Goal: Task Accomplishment & Management: Manage account settings

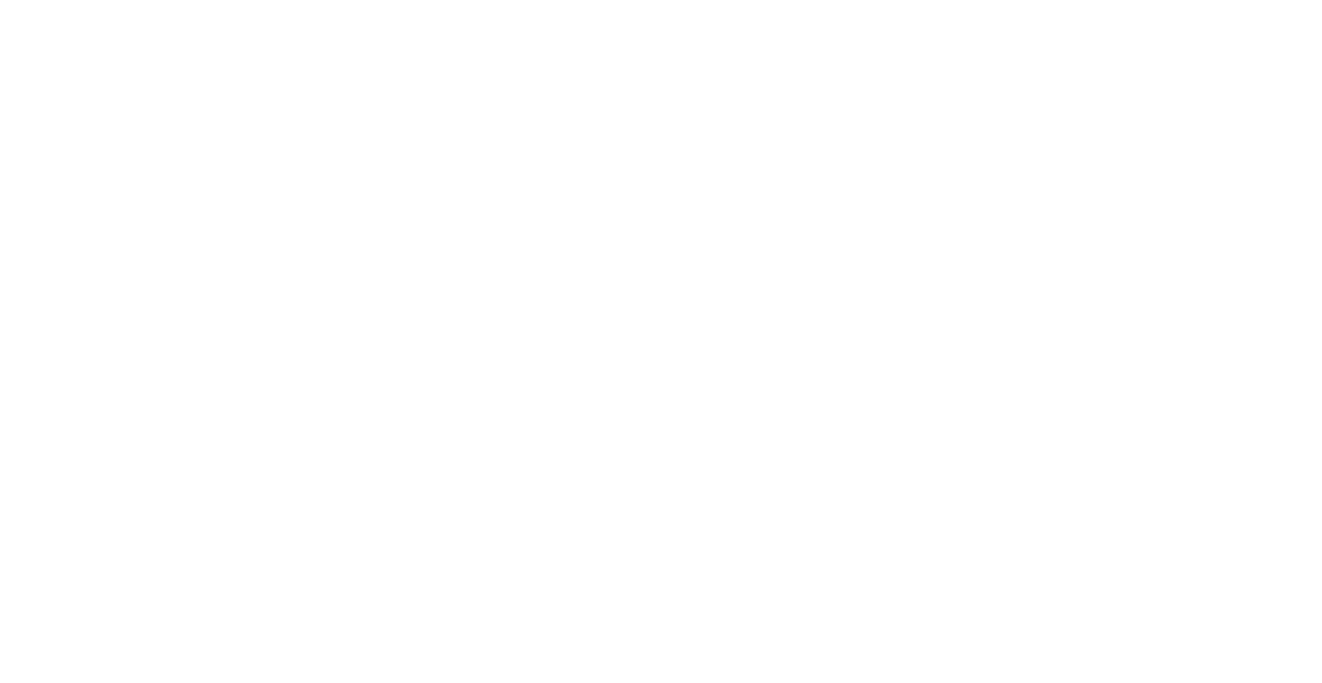
click at [442, 467] on html at bounding box center [656, 341] width 1312 height 683
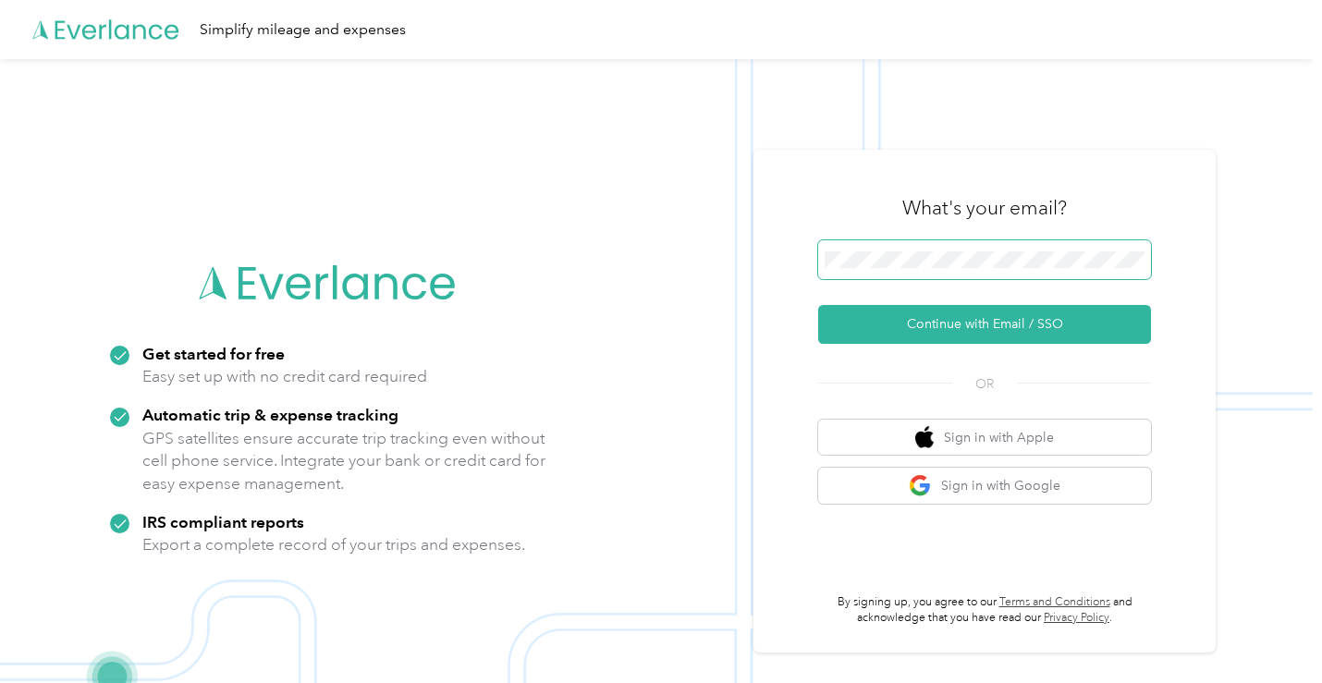
click at [818, 305] on button "Continue with Email / SSO" at bounding box center [984, 324] width 333 height 39
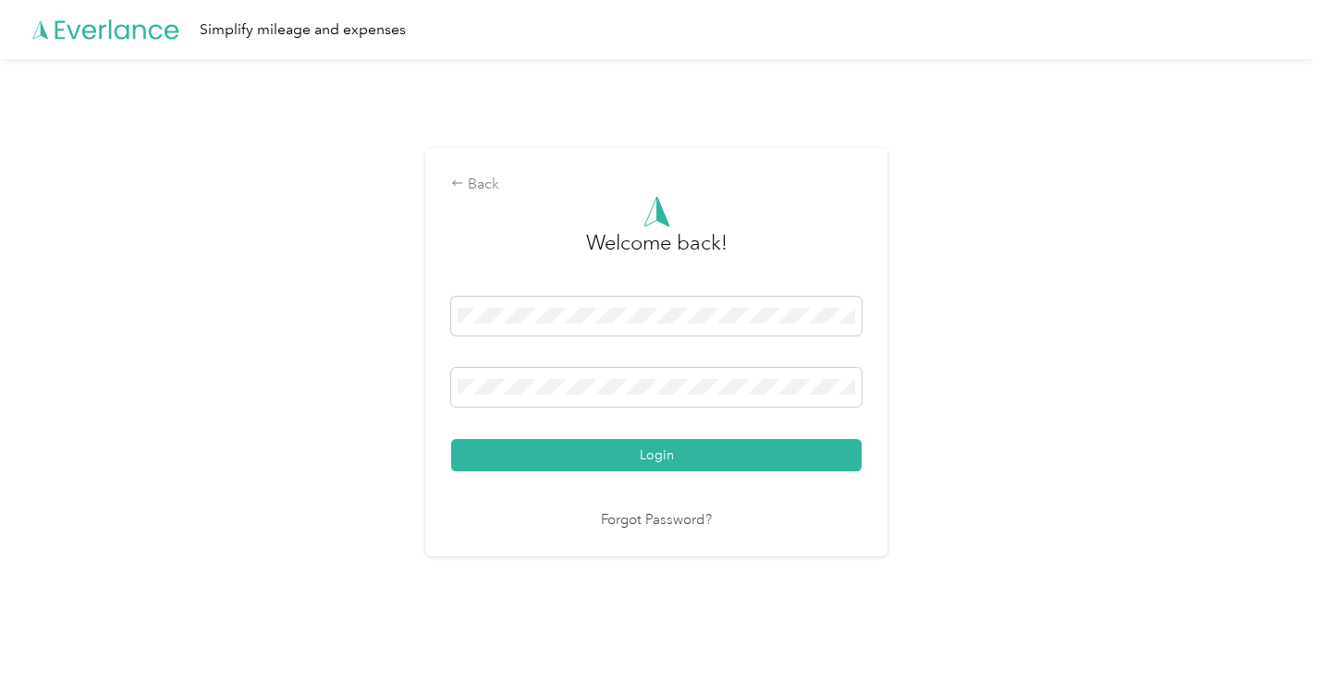
click at [1016, 423] on div "Back Welcome back! Login Forgot Password?" at bounding box center [656, 359] width 1312 height 601
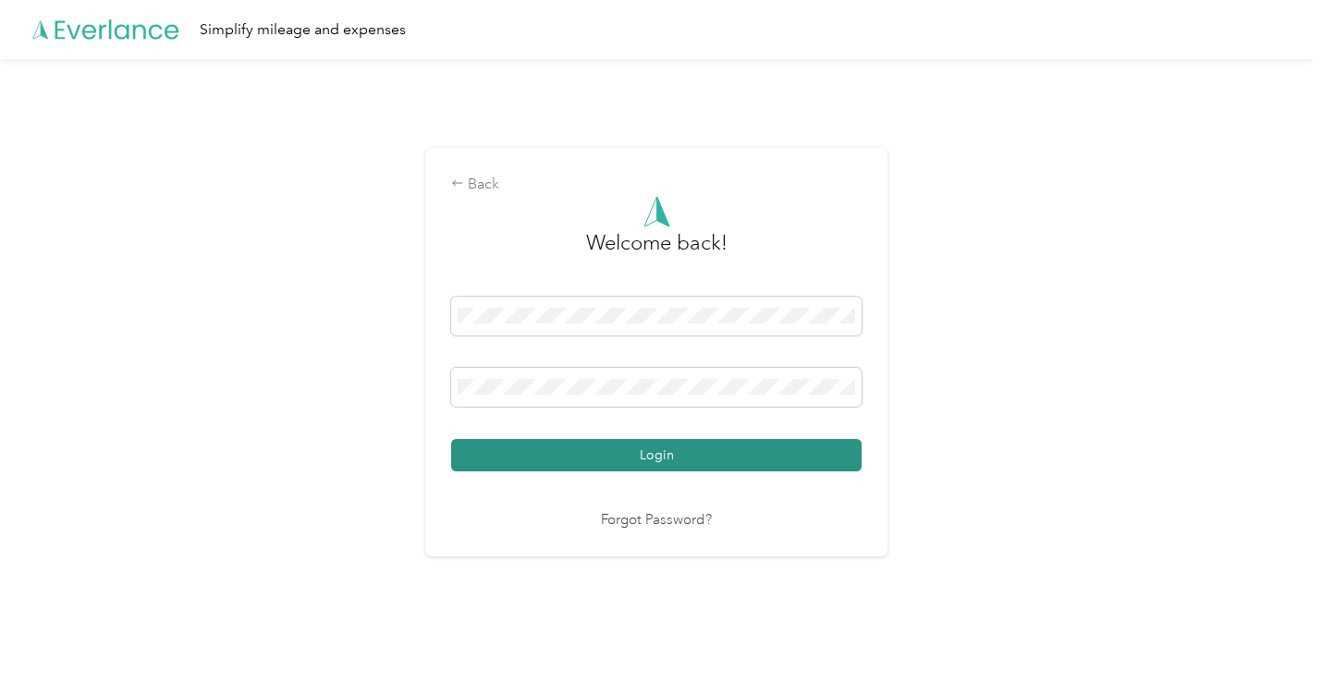
click at [763, 461] on button "Login" at bounding box center [656, 455] width 410 height 32
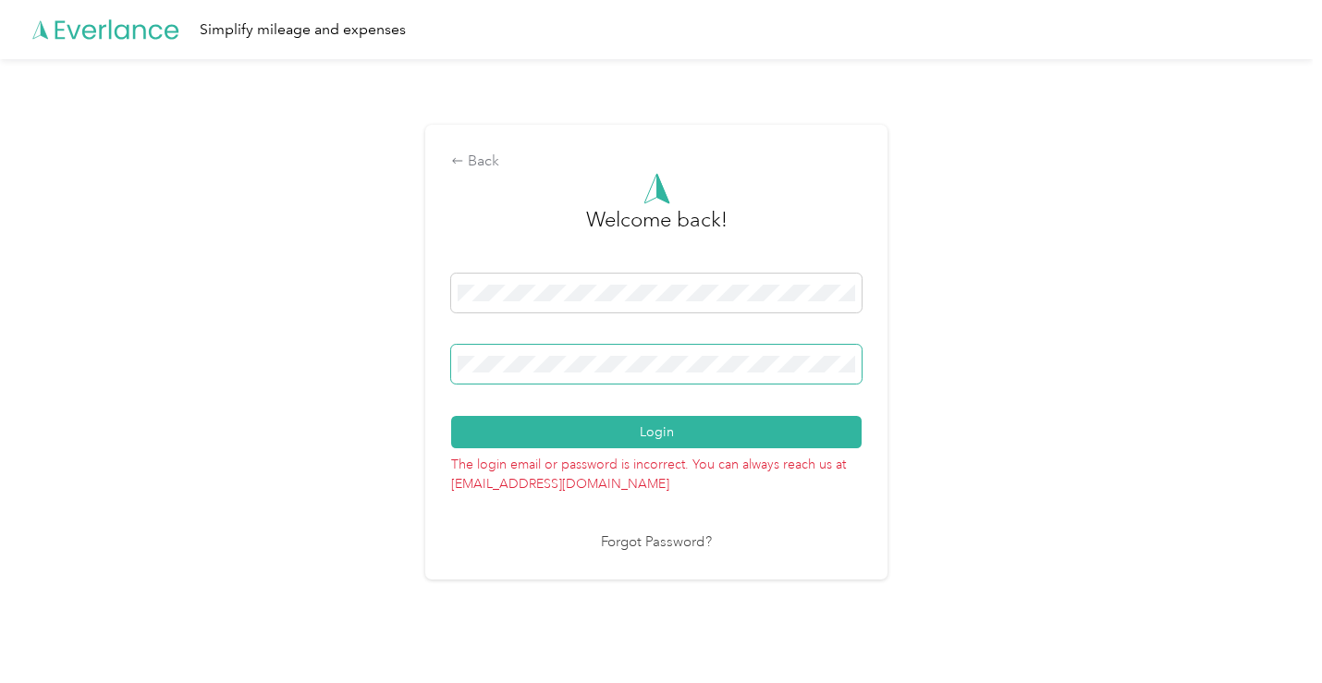
click at [450, 372] on div "Back Welcome back! Login The login email or password is incorrect. You can alwa…" at bounding box center [656, 352] width 462 height 454
click at [985, 379] on div "Back Welcome back! Login The login email or password is incorrect. You can alwa…" at bounding box center [656, 359] width 1312 height 601
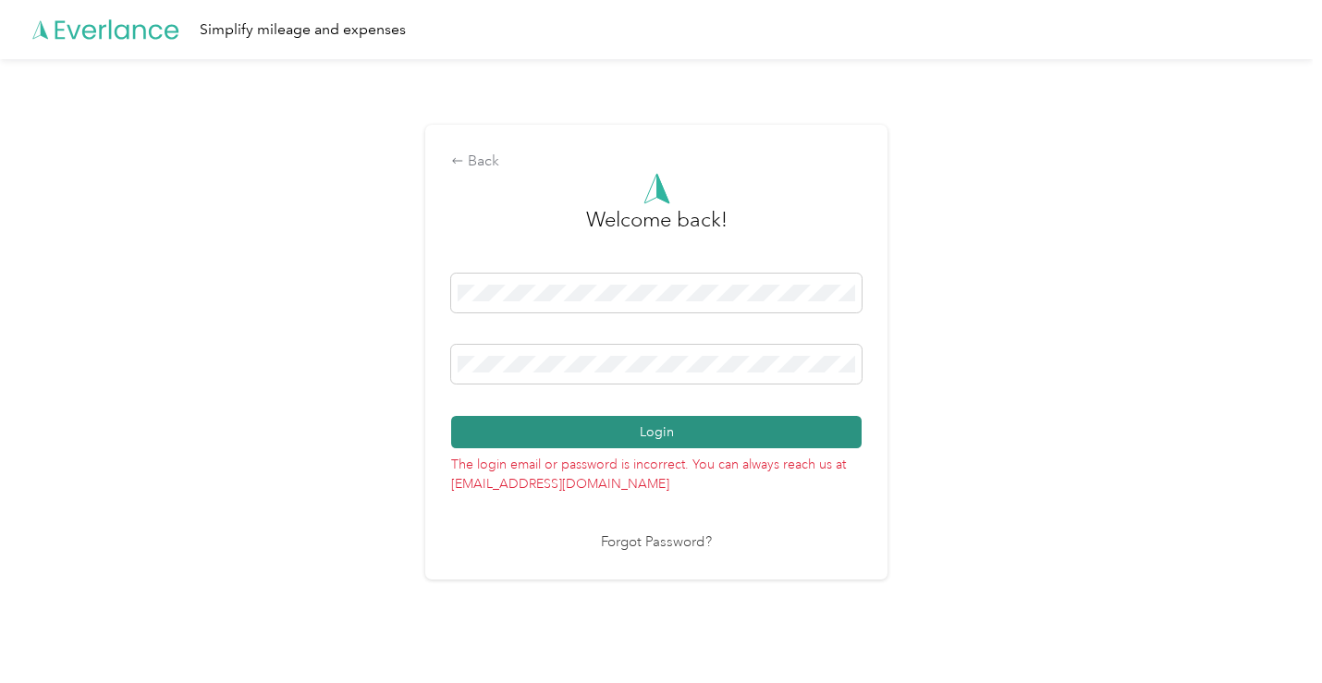
click at [765, 439] on button "Login" at bounding box center [656, 432] width 410 height 32
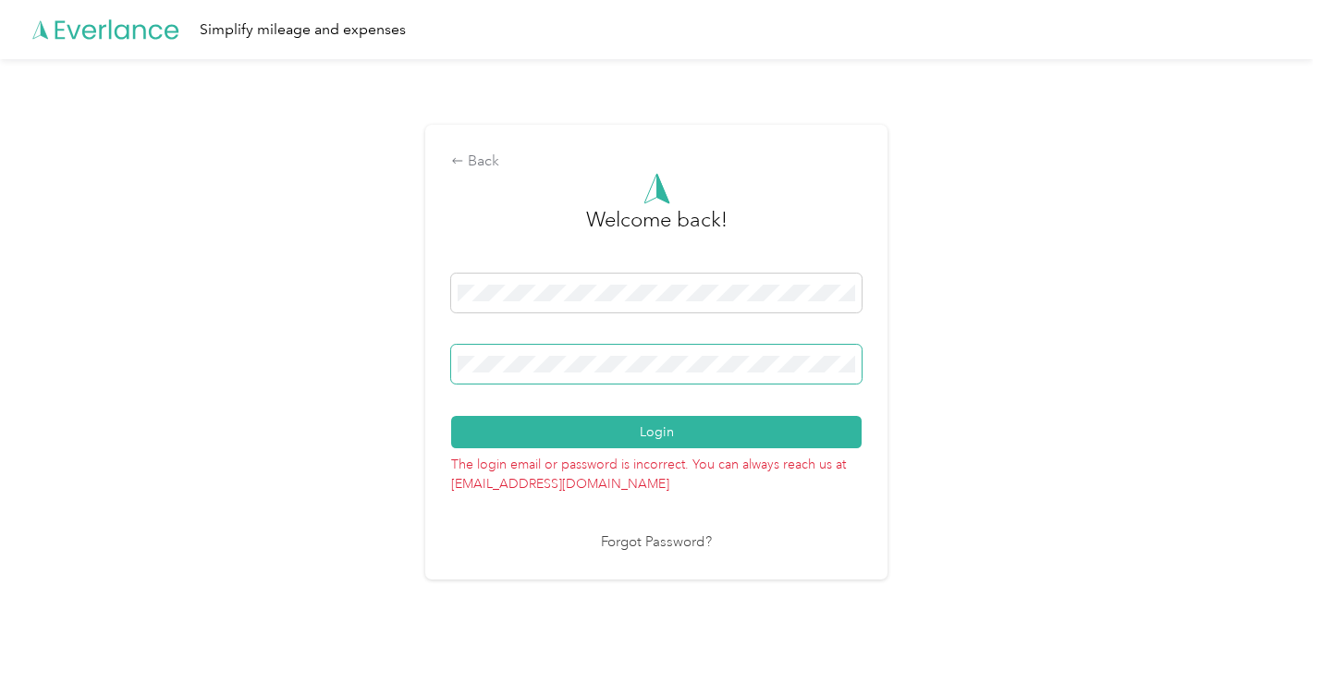
click at [422, 365] on div "Back Welcome back! Login The login email or password is incorrect. You can alwa…" at bounding box center [656, 359] width 1312 height 601
click at [1134, 647] on div "Back Welcome back! Login The login email or password is incorrect. You can alwa…" at bounding box center [656, 359] width 1312 height 601
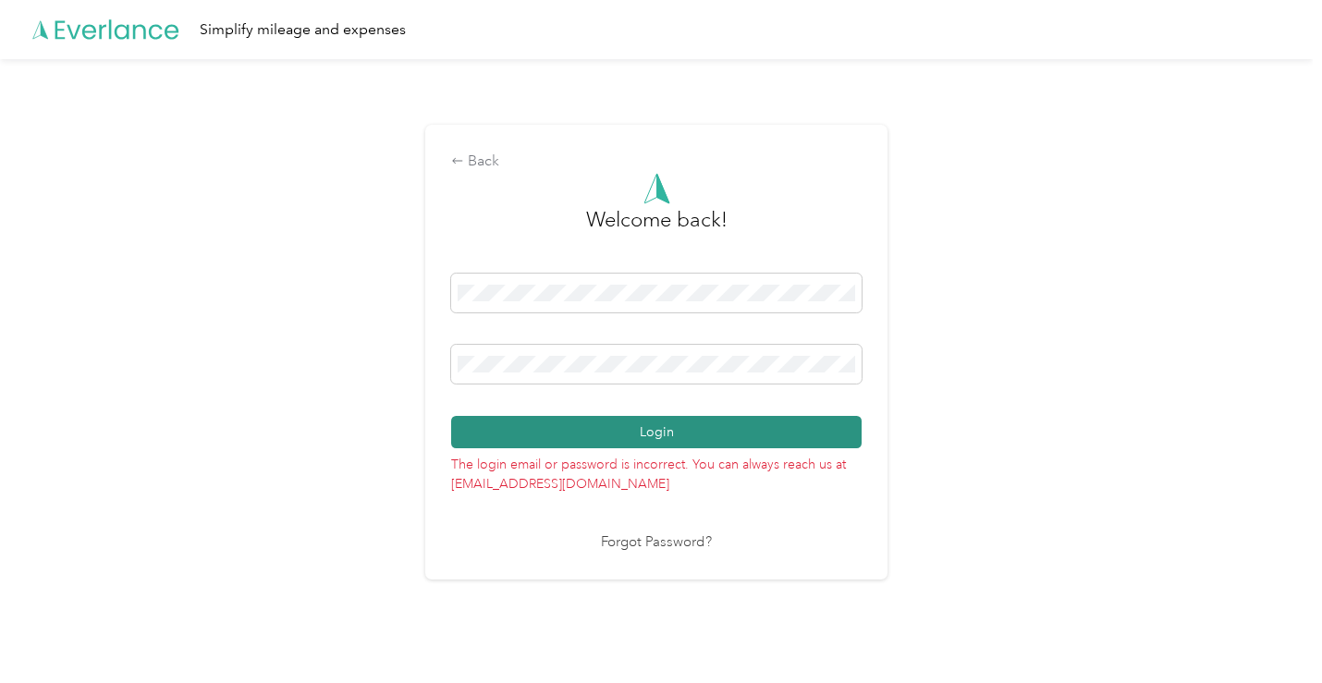
click at [614, 430] on button "Login" at bounding box center [656, 432] width 410 height 32
click at [813, 426] on button "Login" at bounding box center [656, 432] width 410 height 32
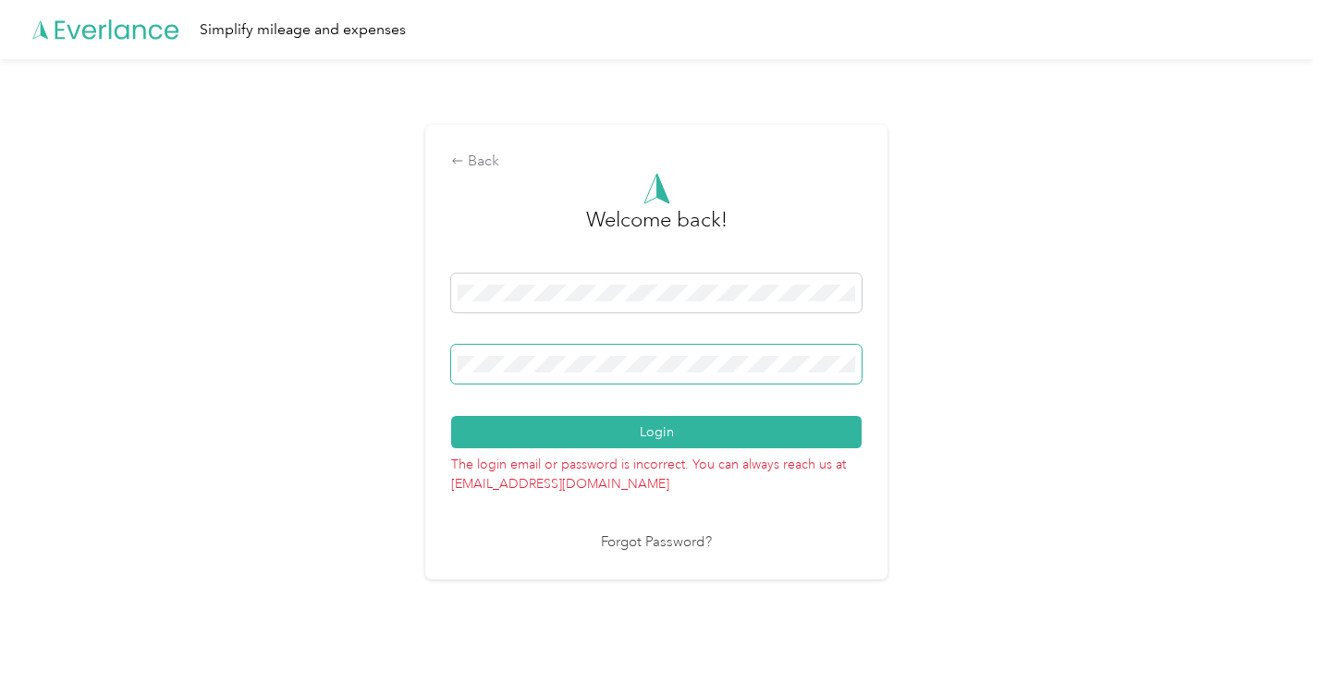
click at [368, 360] on div "Back Welcome back! Login The login email or password is incorrect. You can alwa…" at bounding box center [656, 359] width 1312 height 601
click at [872, 459] on div "Back Welcome back! Login The login email or password is incorrect. You can alwa…" at bounding box center [656, 352] width 462 height 454
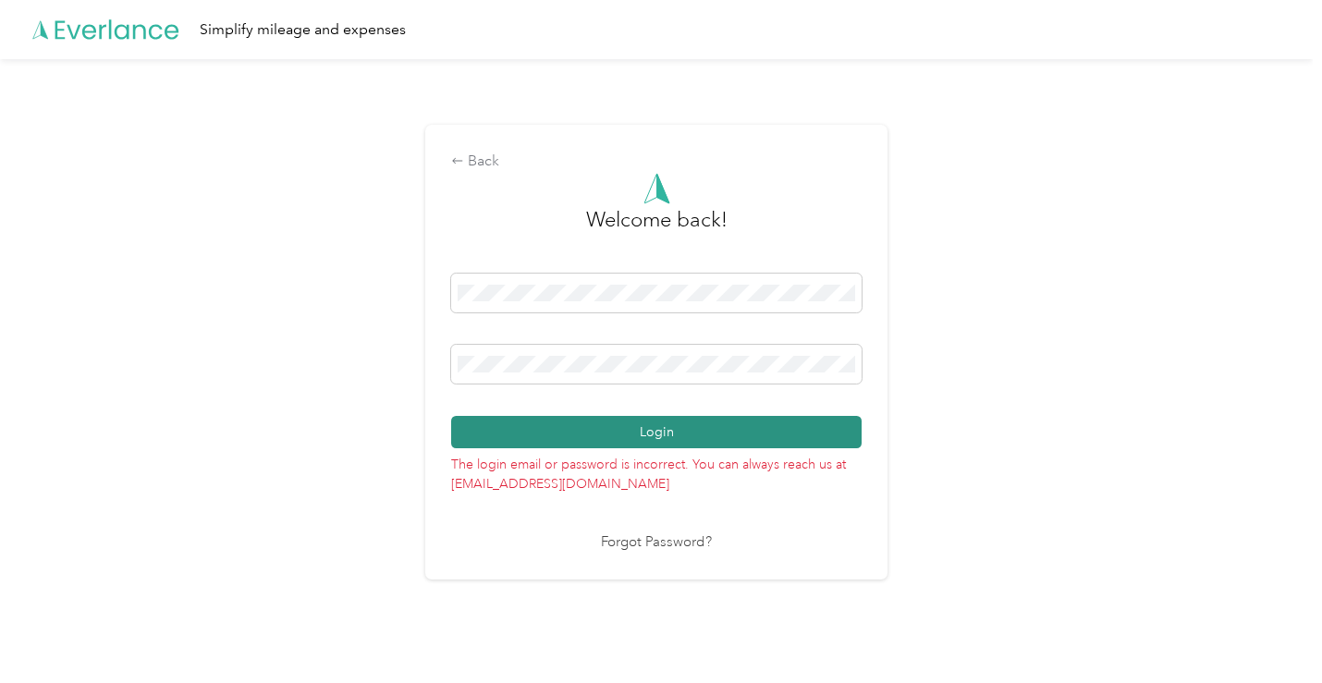
click at [821, 436] on button "Login" at bounding box center [656, 432] width 410 height 32
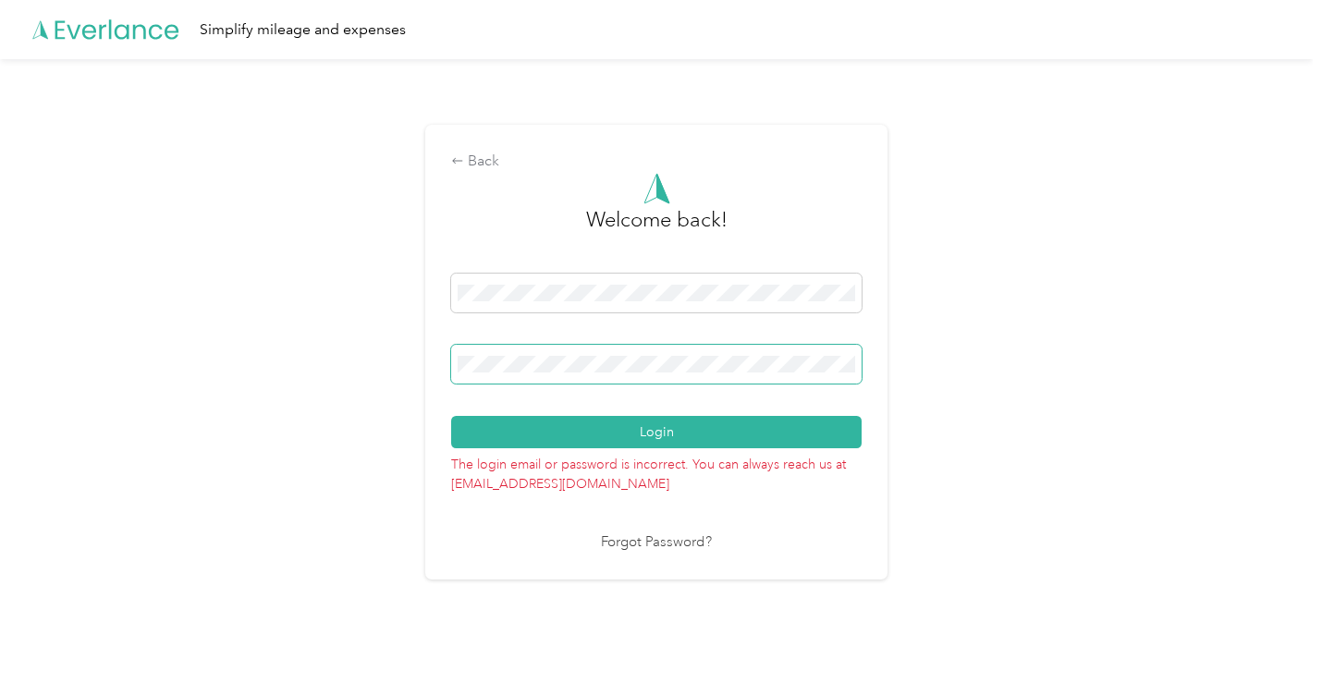
click at [411, 360] on div "Back Welcome back! Login The login email or password is incorrect. You can alwa…" at bounding box center [656, 359] width 1312 height 601
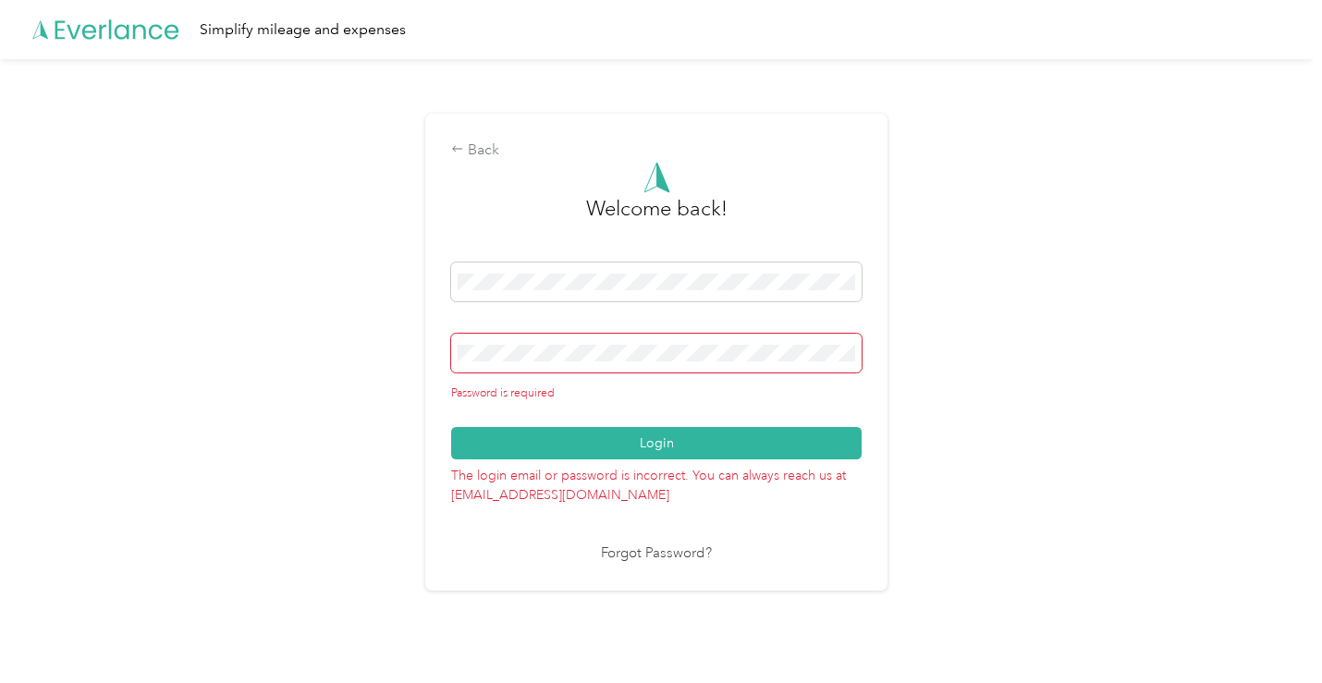
click at [307, 467] on div "Back Welcome back! Password is required Login The login email or password is in…" at bounding box center [656, 359] width 1312 height 601
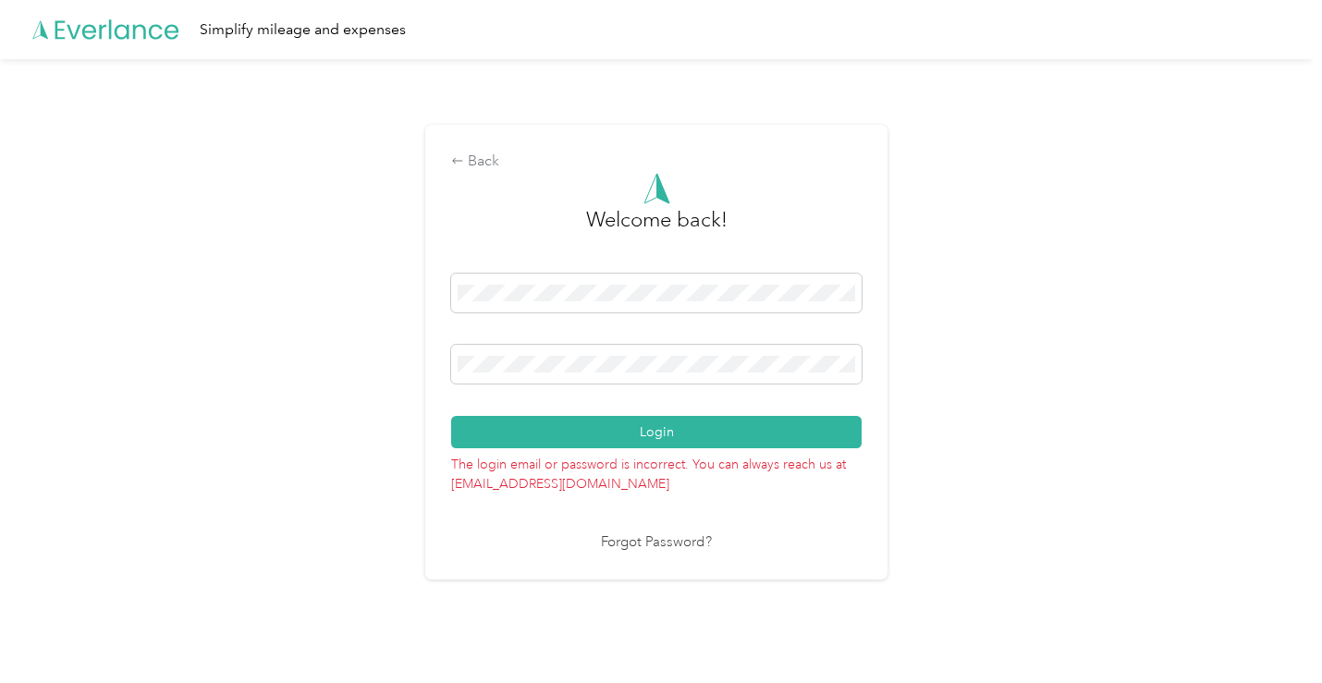
click at [955, 389] on div "Back Welcome back! Login The login email or password is incorrect. You can alwa…" at bounding box center [656, 359] width 1312 height 601
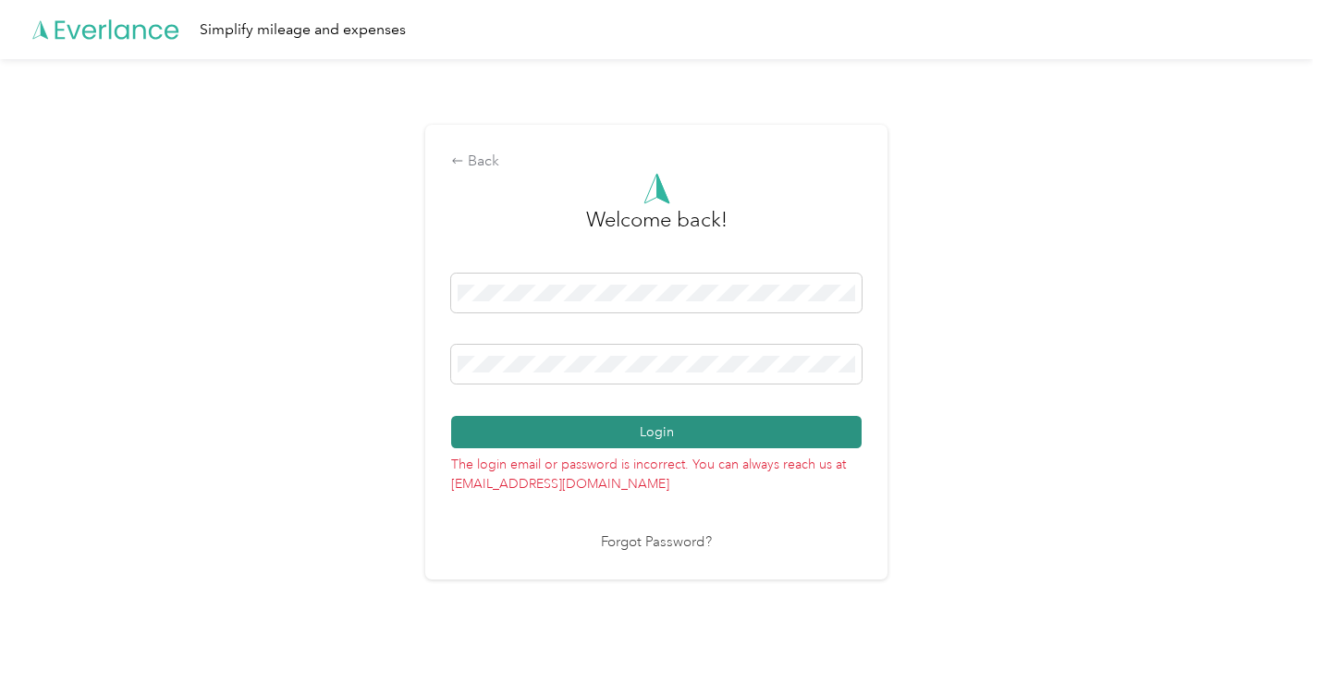
click at [824, 426] on button "Login" at bounding box center [656, 432] width 410 height 32
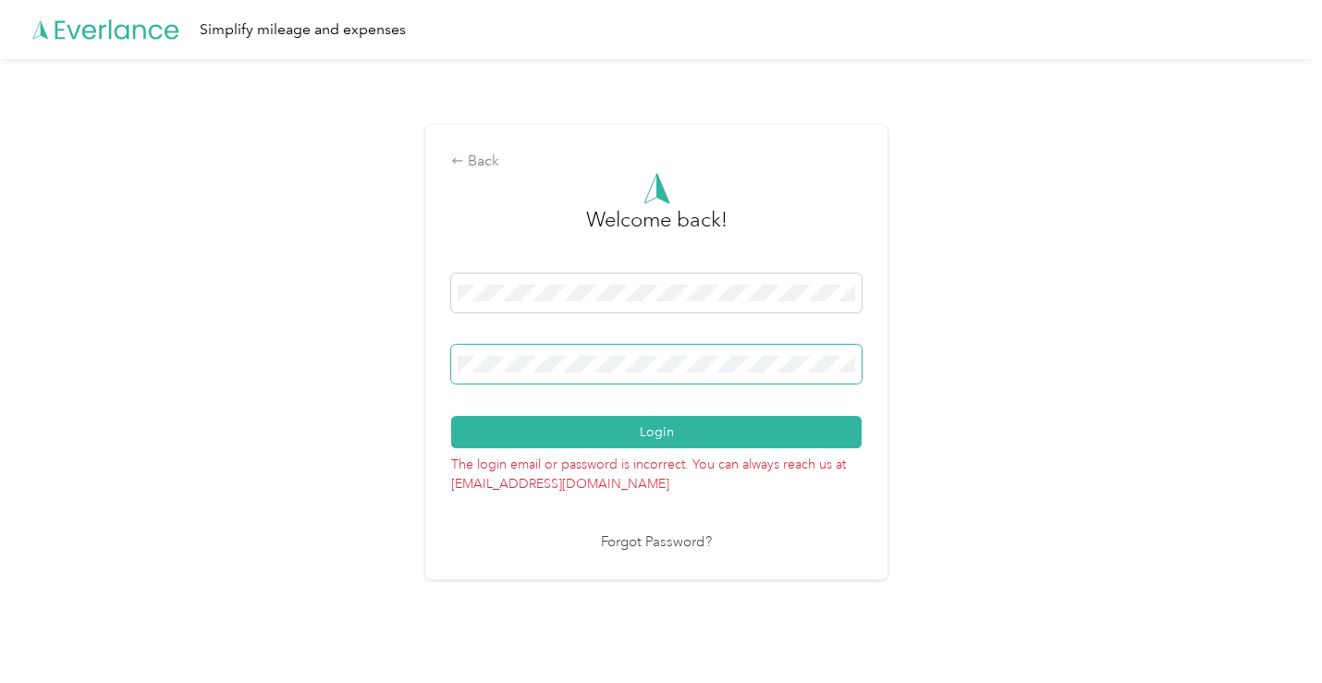
click at [371, 362] on div "Back Welcome back! Login The login email or password is incorrect. You can alwa…" at bounding box center [656, 359] width 1312 height 601
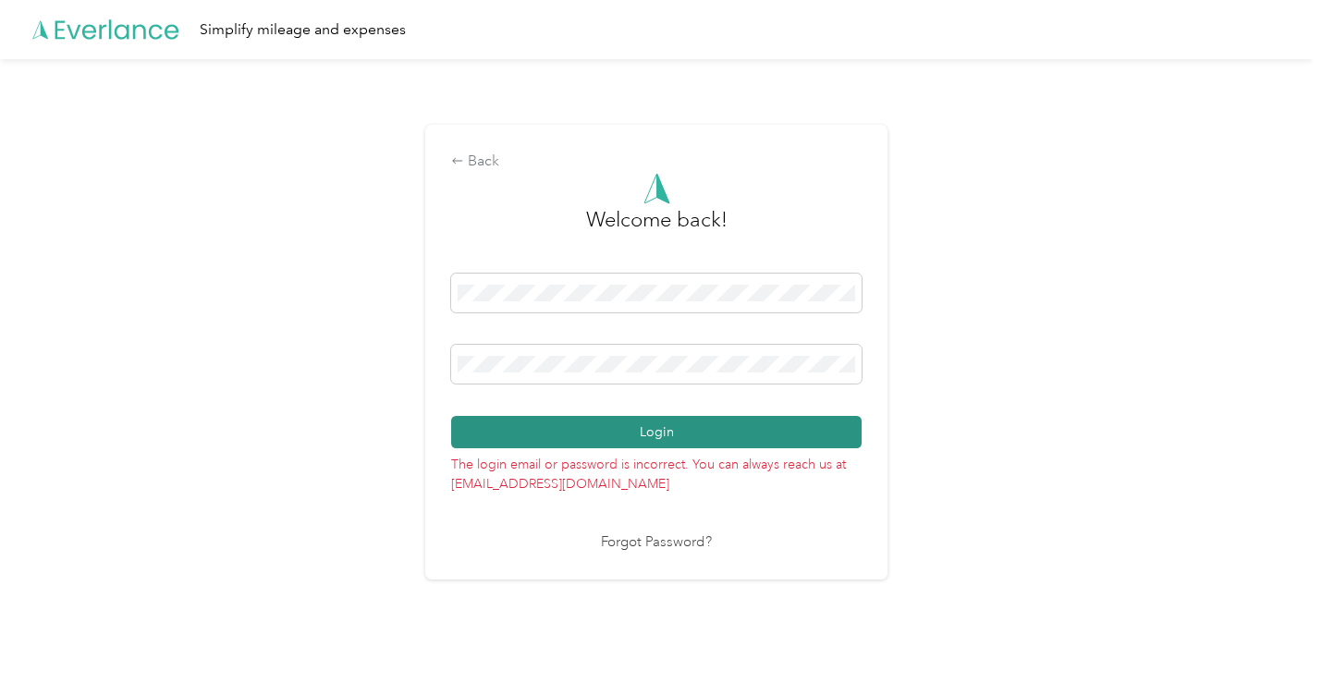
click at [833, 423] on button "Login" at bounding box center [656, 432] width 410 height 32
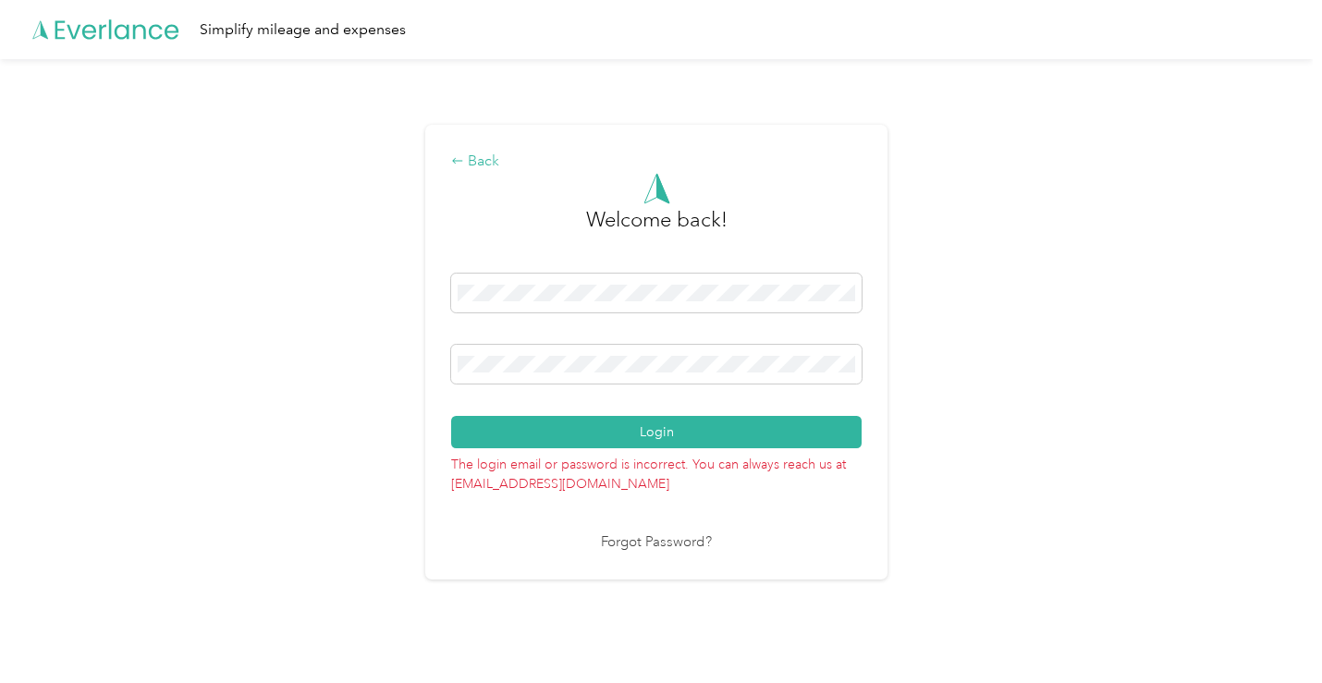
click at [497, 162] on div "Back" at bounding box center [656, 162] width 410 height 22
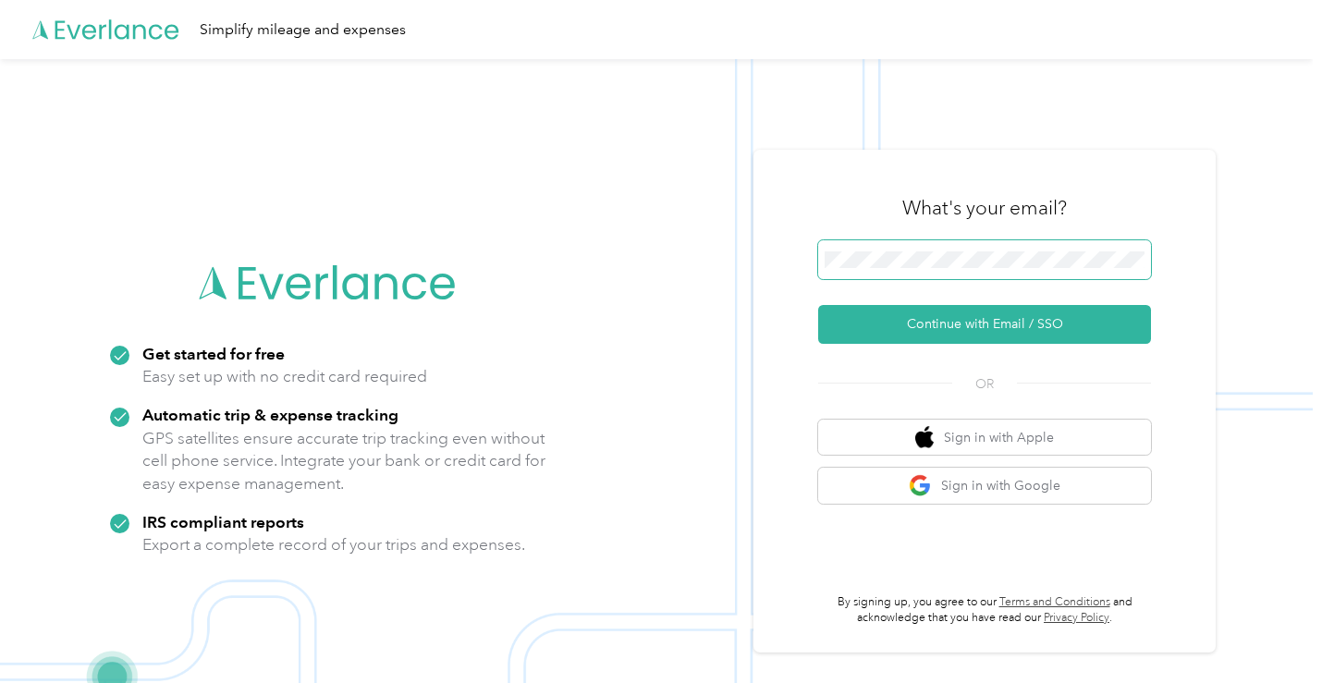
click at [838, 259] on span at bounding box center [984, 259] width 333 height 39
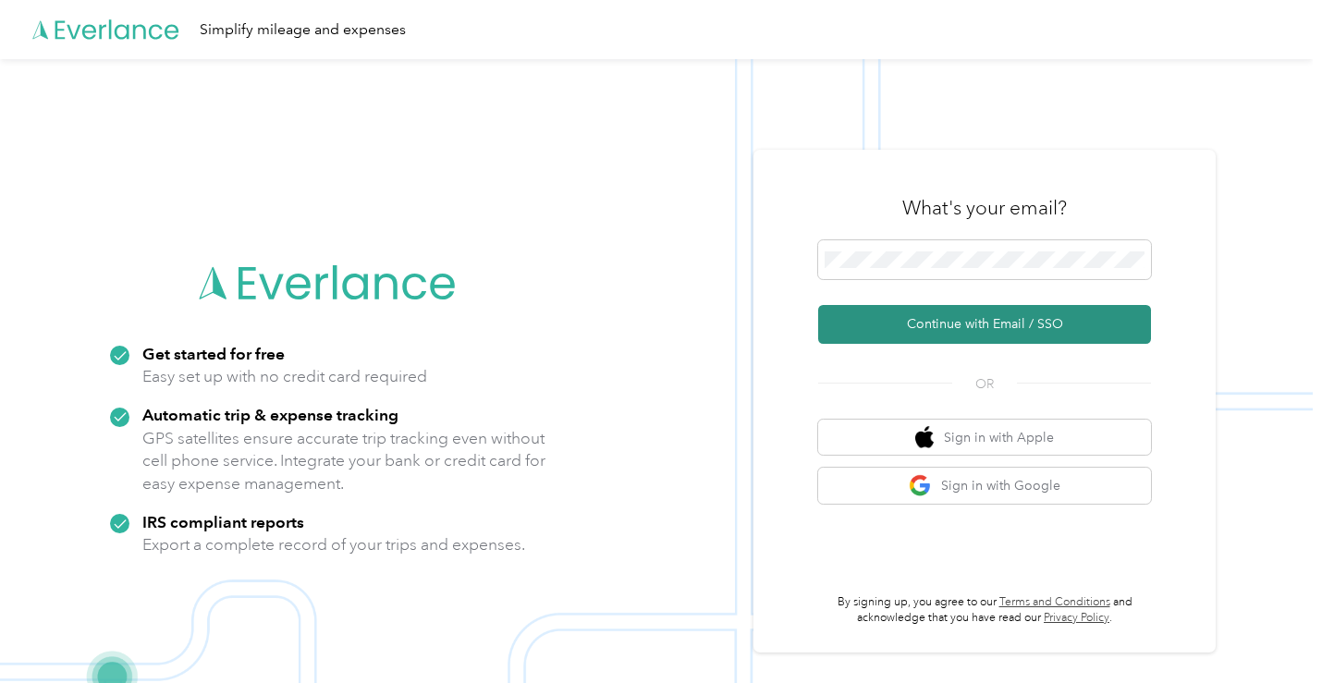
click at [975, 326] on button "Continue with Email / SSO" at bounding box center [984, 324] width 333 height 39
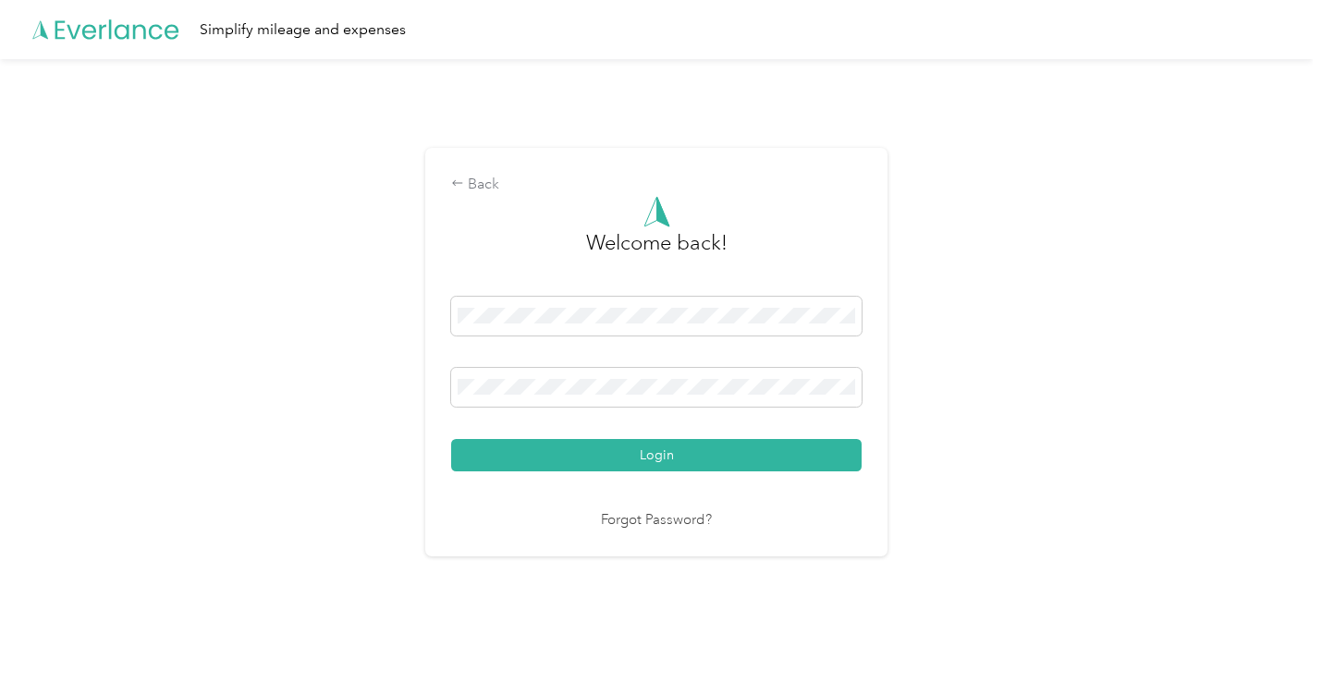
click at [799, 458] on button "Login" at bounding box center [656, 455] width 410 height 32
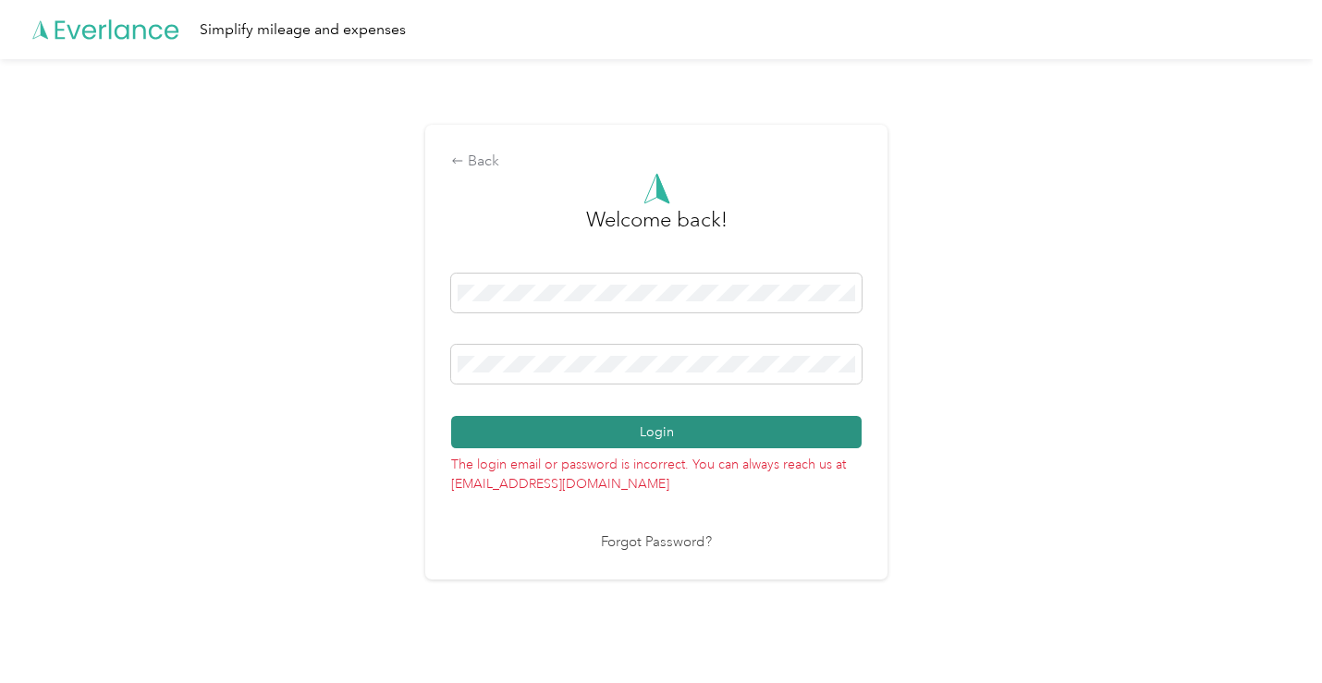
click at [808, 427] on button "Login" at bounding box center [656, 432] width 410 height 32
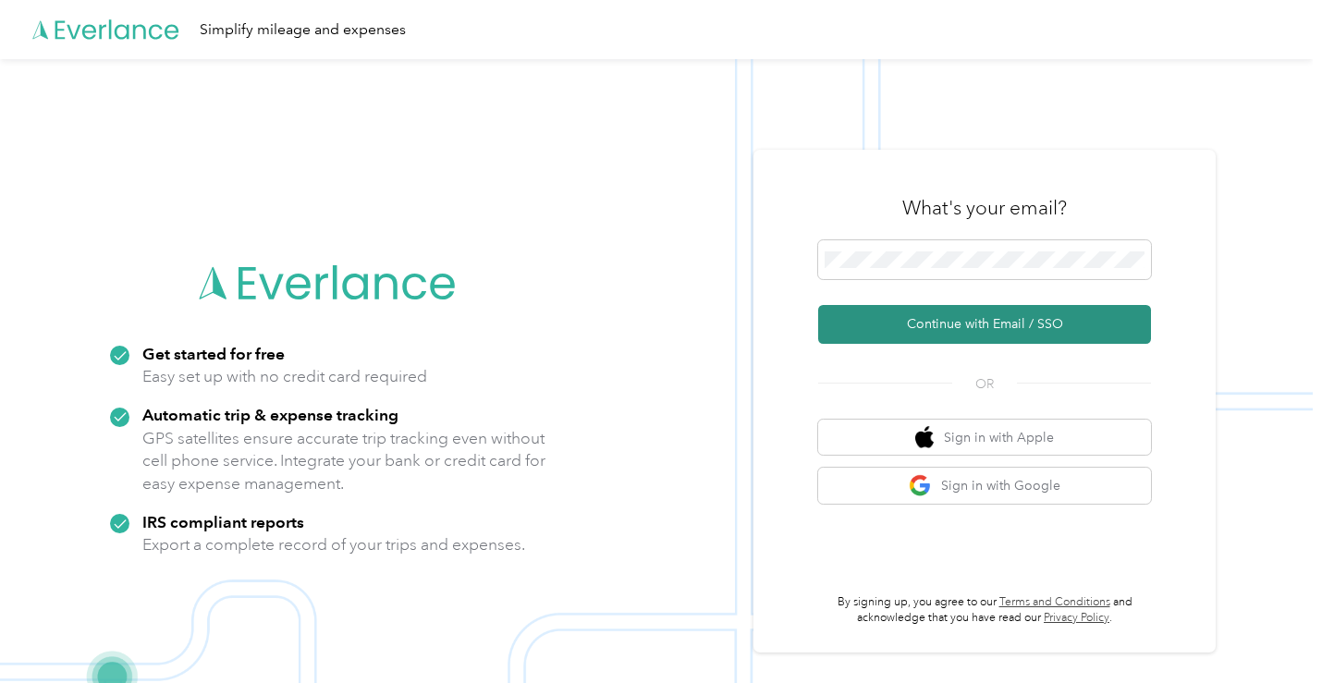
click at [1033, 319] on button "Continue with Email / SSO" at bounding box center [984, 324] width 333 height 39
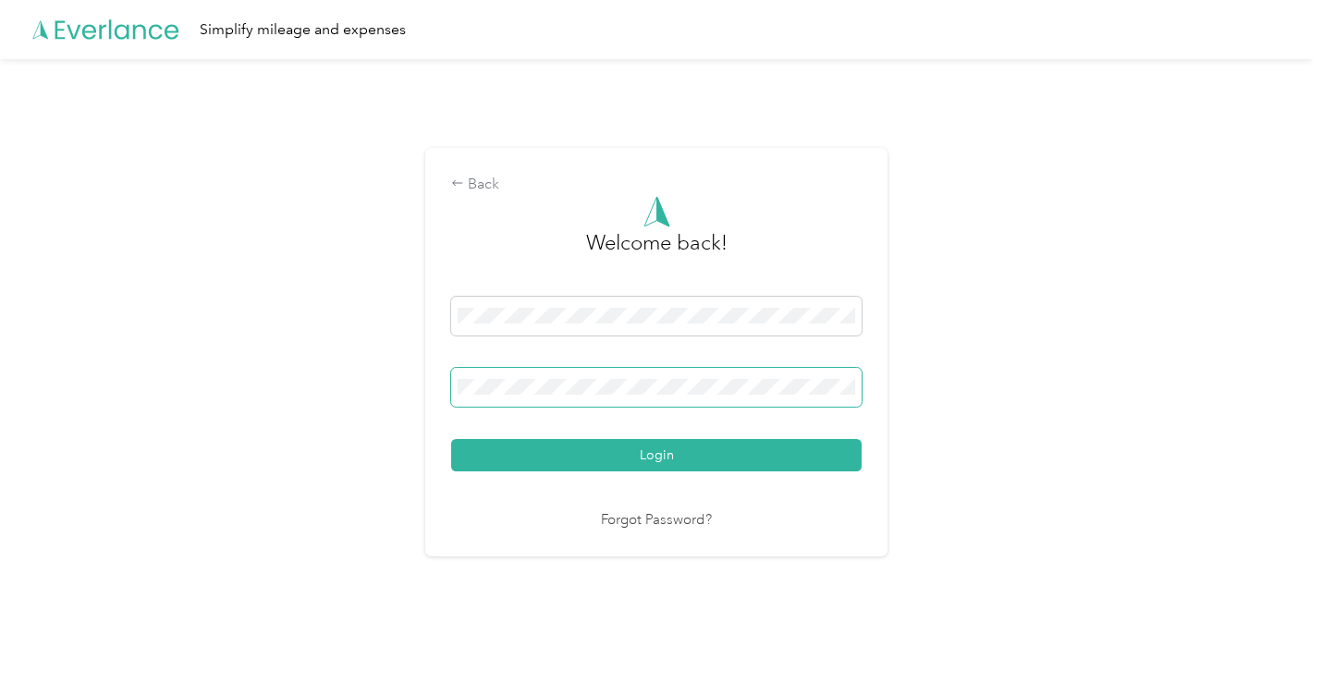
click at [385, 393] on div "Back Welcome back! Login Forgot Password?" at bounding box center [656, 359] width 1312 height 601
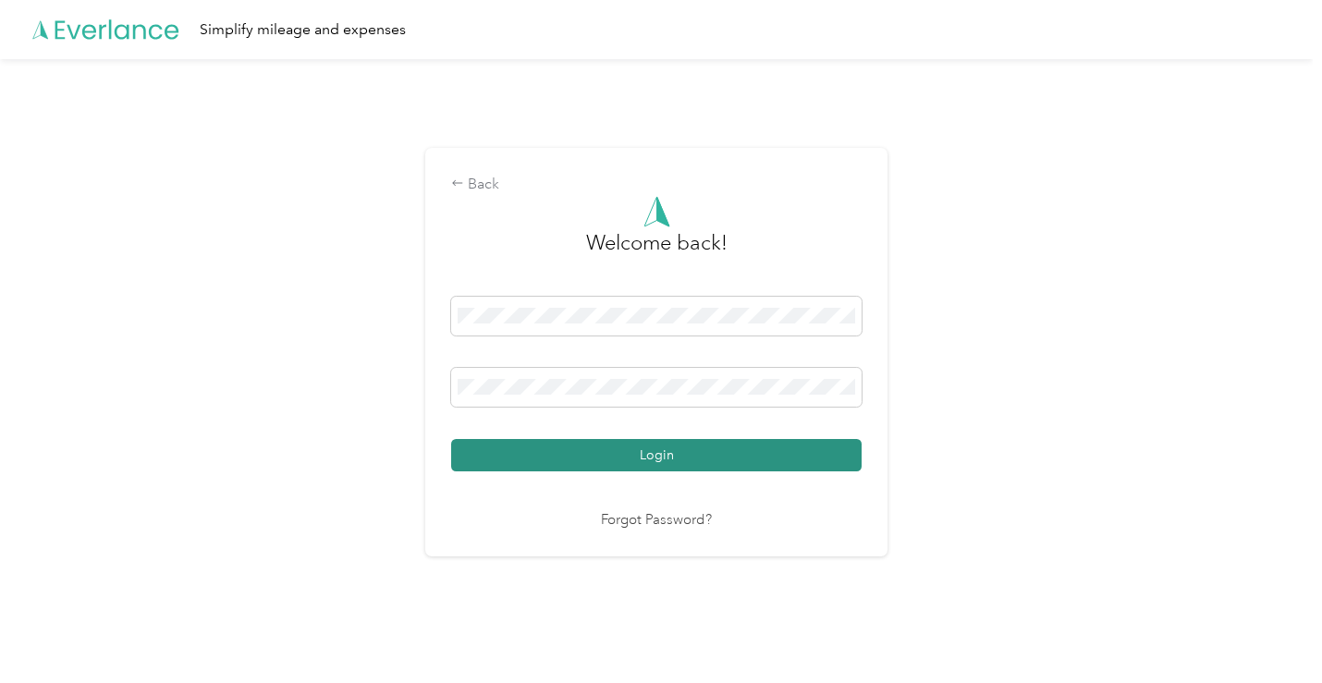
click at [803, 461] on button "Login" at bounding box center [656, 455] width 410 height 32
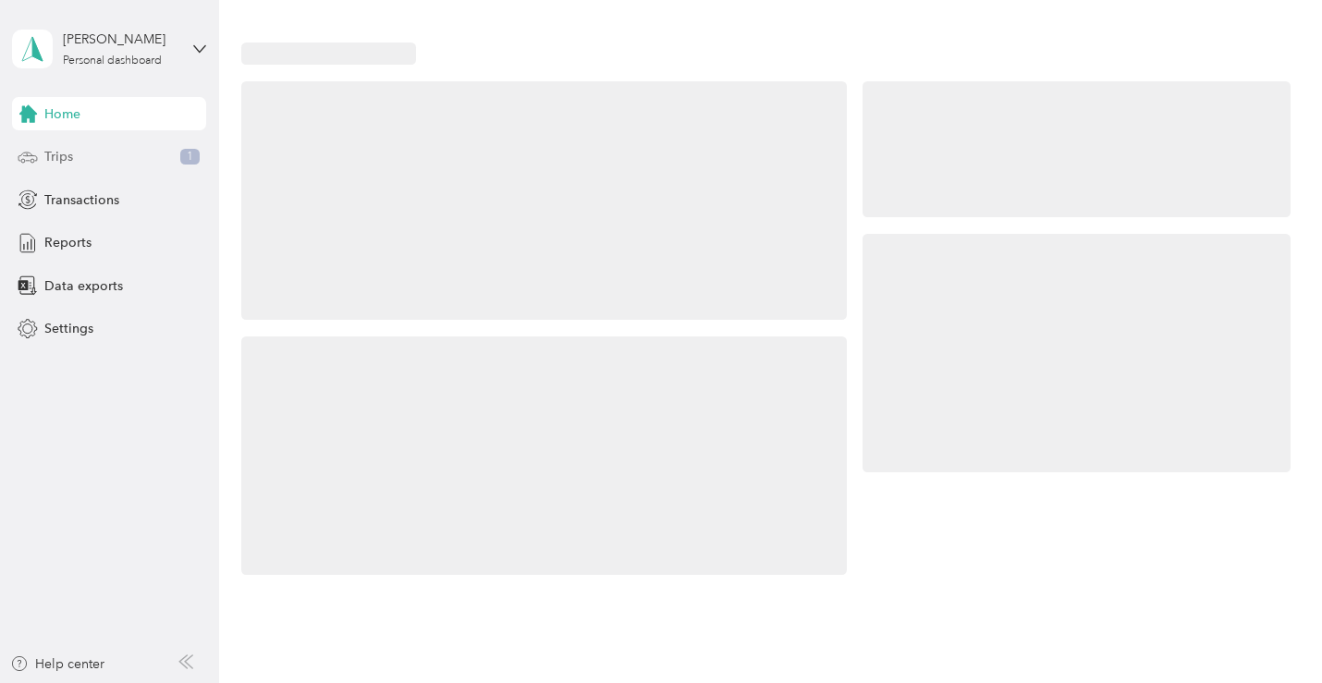
click at [114, 165] on div "Trips 1" at bounding box center [109, 156] width 194 height 33
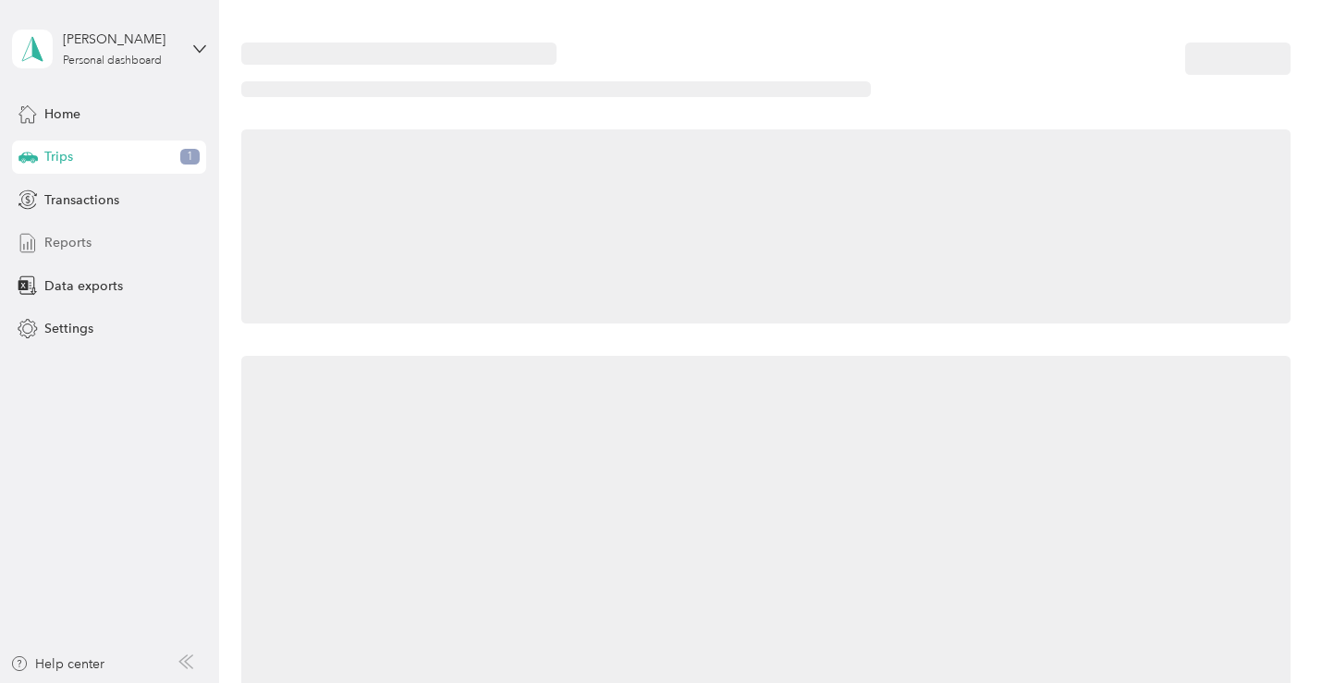
click at [109, 244] on div "Reports" at bounding box center [109, 242] width 194 height 33
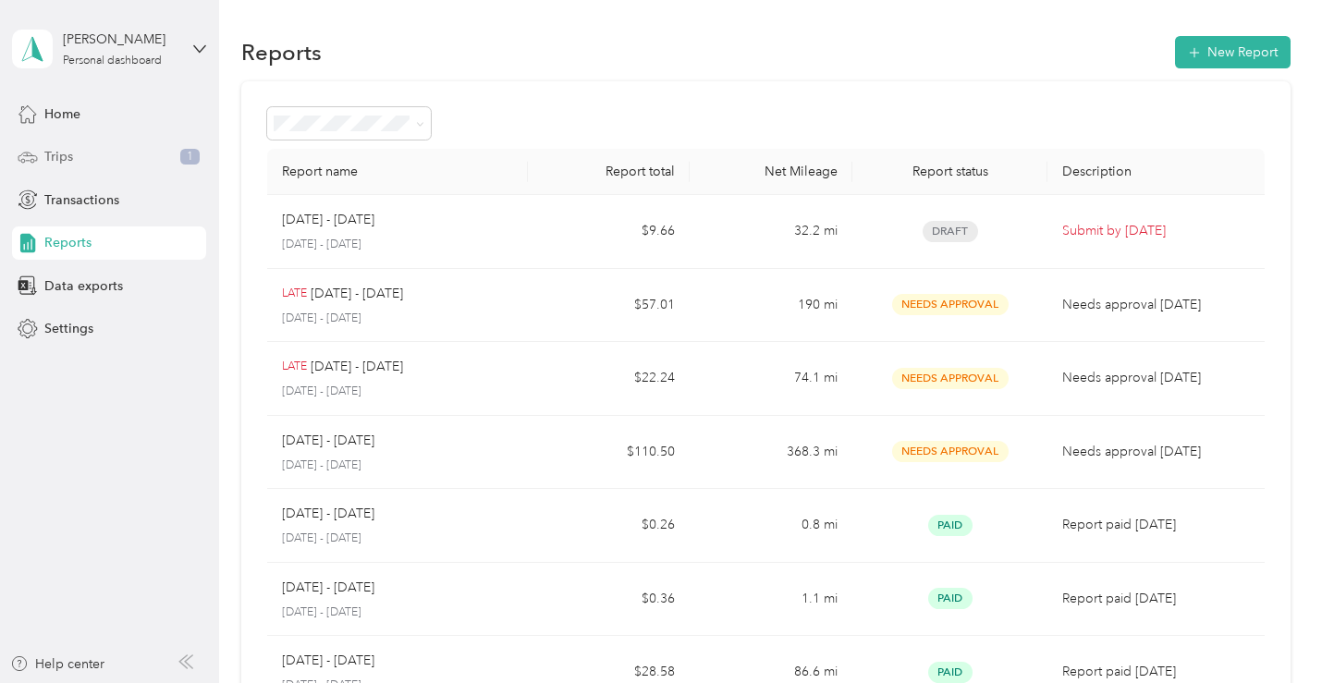
click at [112, 147] on div "Trips 1" at bounding box center [109, 156] width 194 height 33
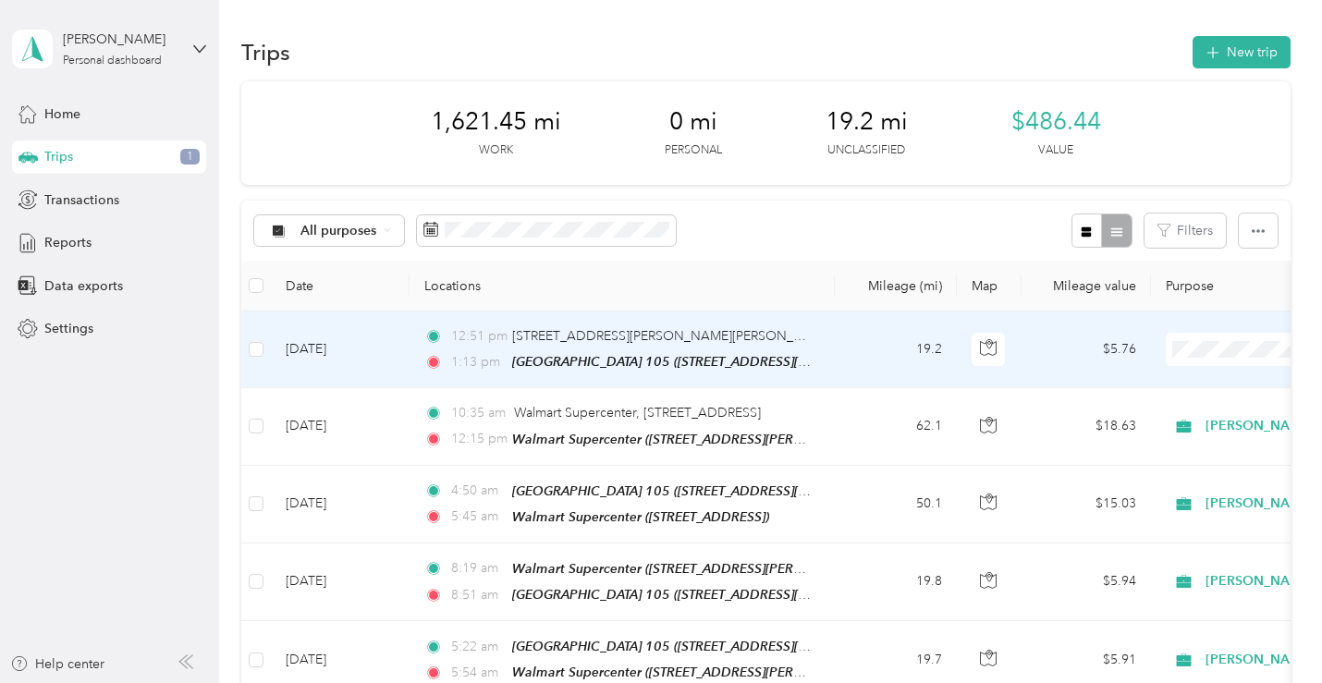
click at [1152, 379] on span "[PERSON_NAME]" at bounding box center [1224, 383] width 171 height 19
click at [68, 156] on span "Trips" at bounding box center [58, 156] width 29 height 19
click at [100, 238] on div "Reports" at bounding box center [109, 242] width 194 height 33
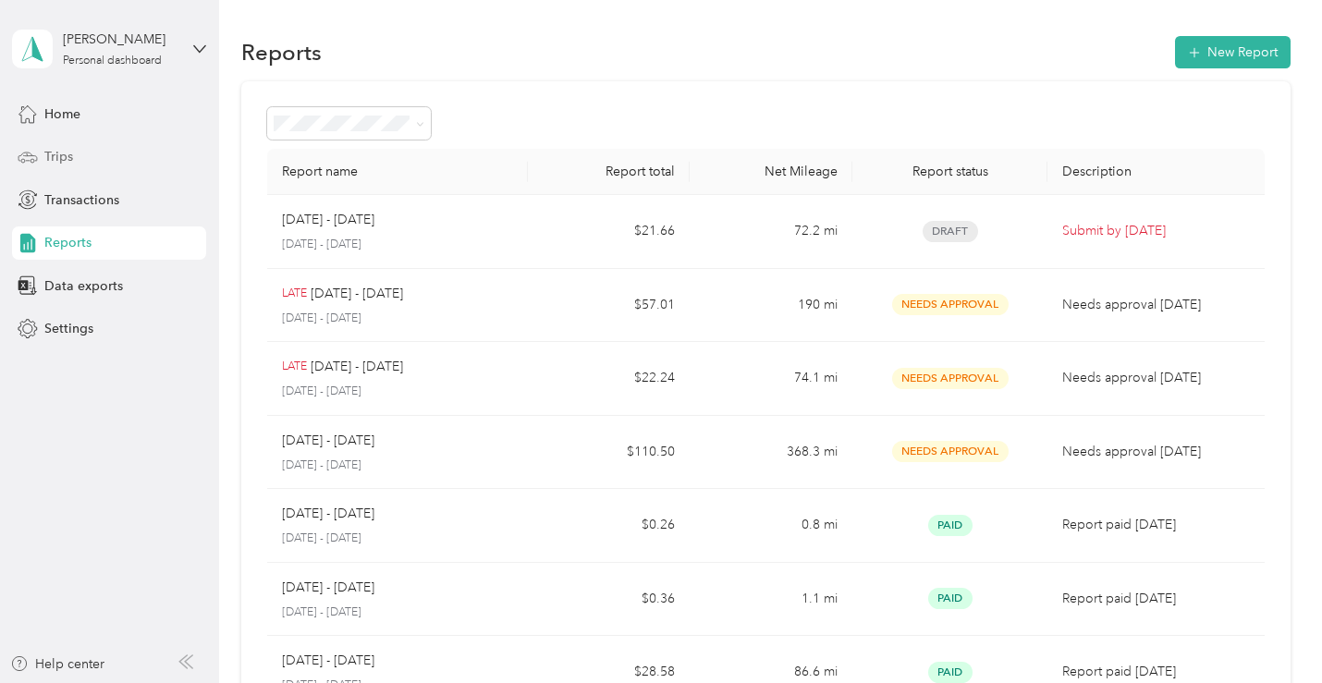
click at [95, 155] on div "Trips" at bounding box center [109, 156] width 194 height 33
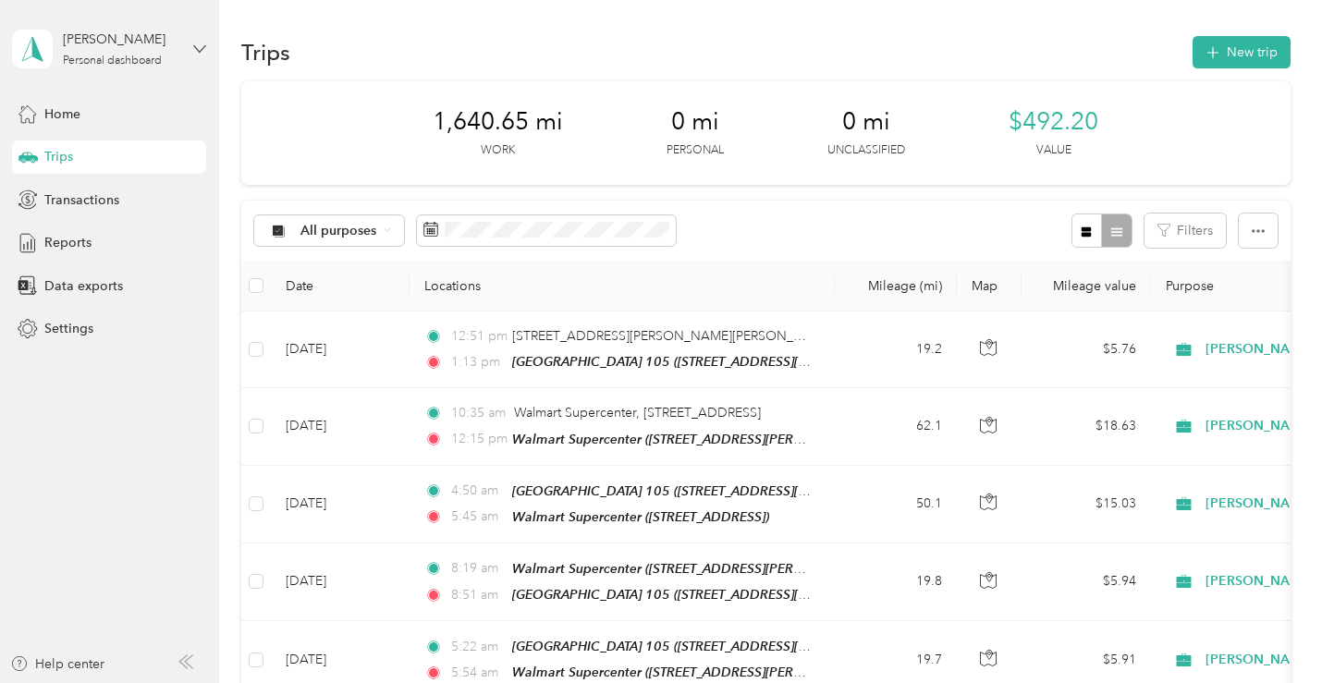
click at [198, 51] on icon at bounding box center [199, 49] width 13 height 13
click at [93, 150] on div "Log out" at bounding box center [64, 151] width 71 height 19
